Goal: Information Seeking & Learning: Understand process/instructions

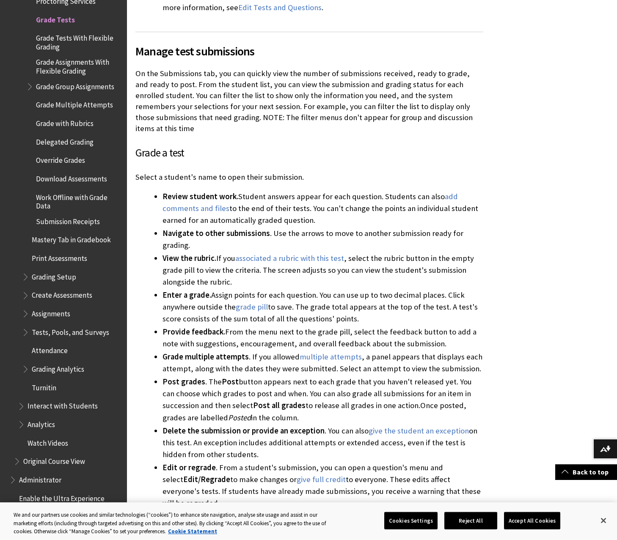
scroll to position [1106, 0]
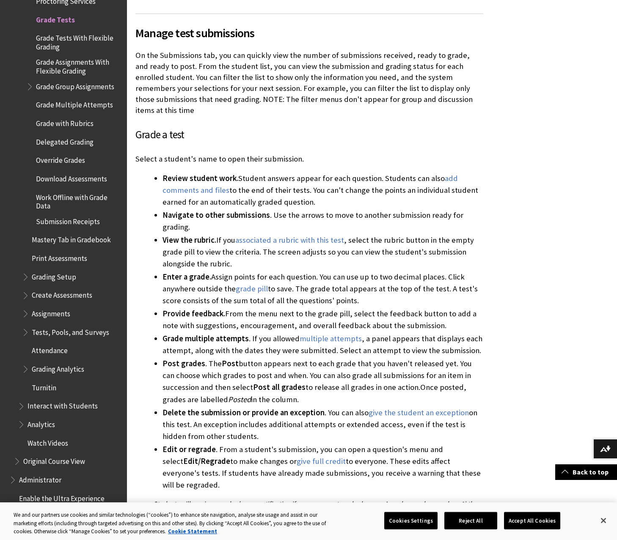
click at [57, 162] on span "Override Grades" at bounding box center [60, 158] width 49 height 11
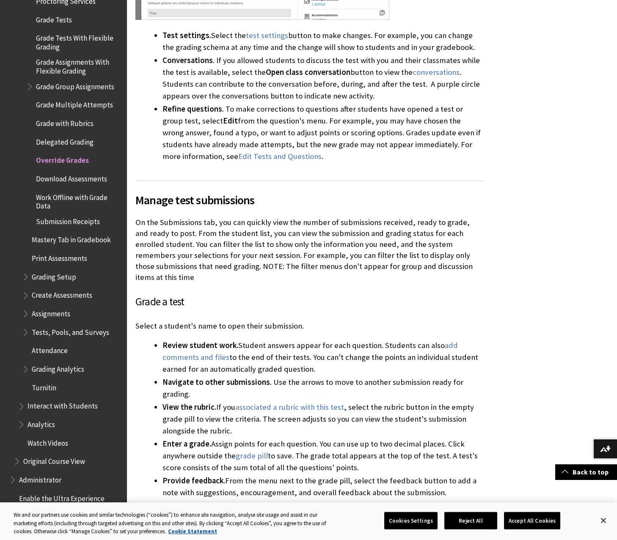
scroll to position [937, 0]
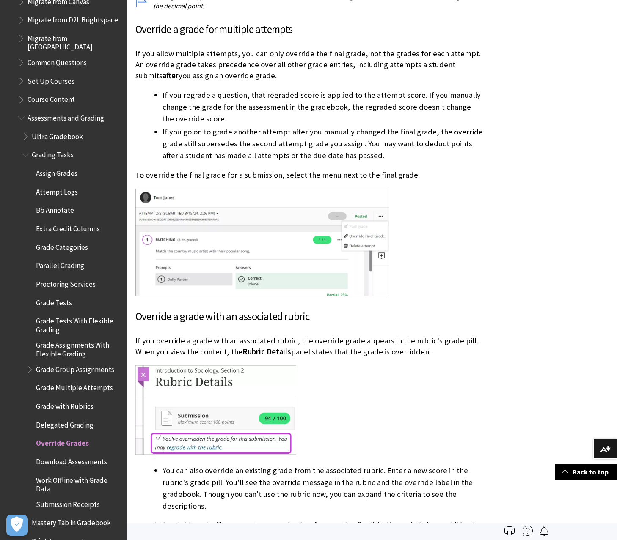
scroll to position [1117, 0]
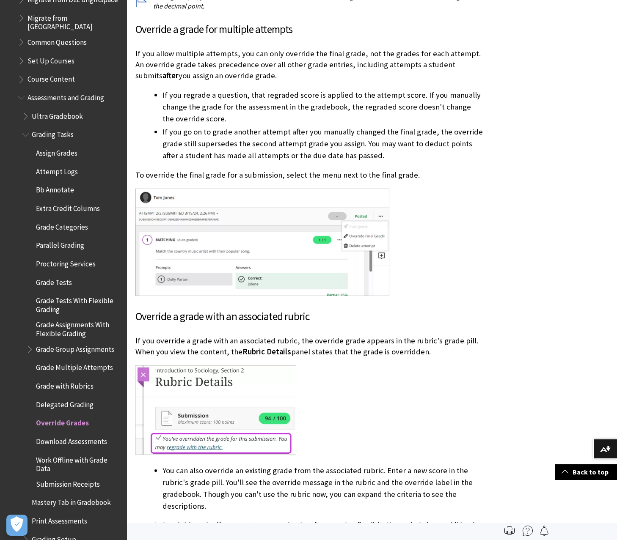
click at [47, 132] on span "Grading Tasks" at bounding box center [53, 133] width 42 height 11
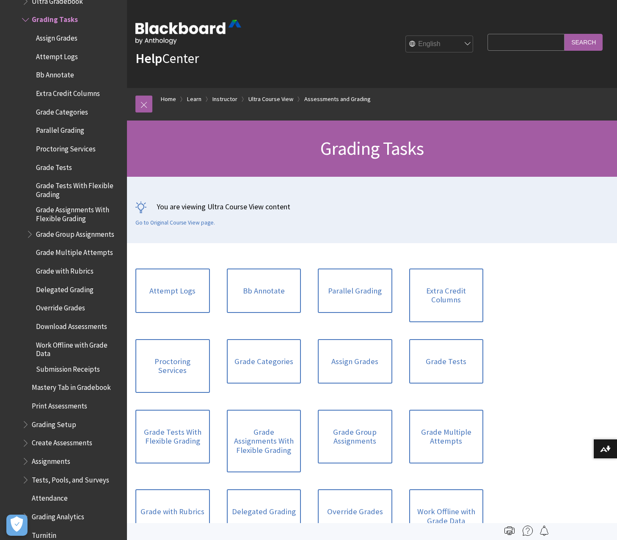
click at [523, 41] on input "Search Query" at bounding box center [525, 42] width 77 height 16
type input "grade by question"
click at [564, 34] on input "Search" at bounding box center [583, 42] width 38 height 16
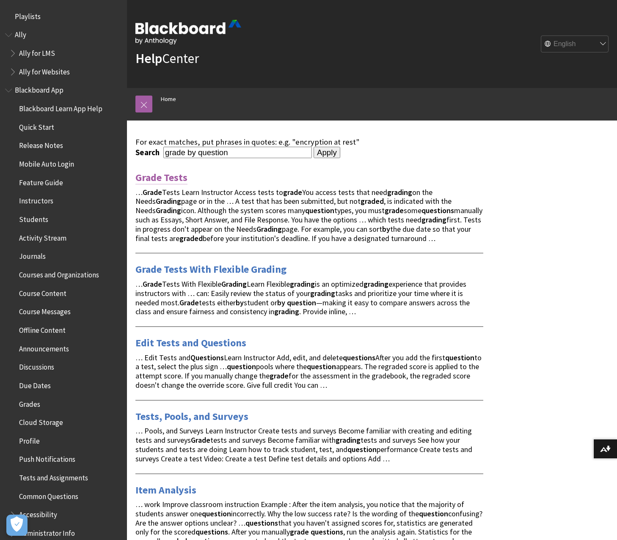
click at [163, 175] on link "Grade Tests" at bounding box center [161, 178] width 52 height 14
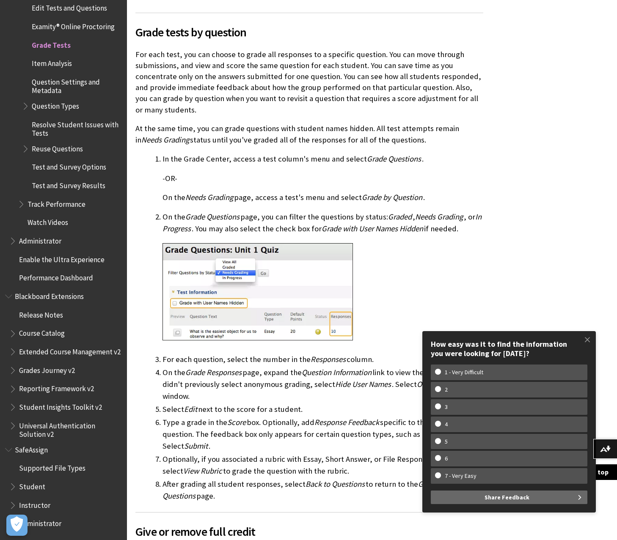
scroll to position [2199, 0]
